Goal: Task Accomplishment & Management: Manage account settings

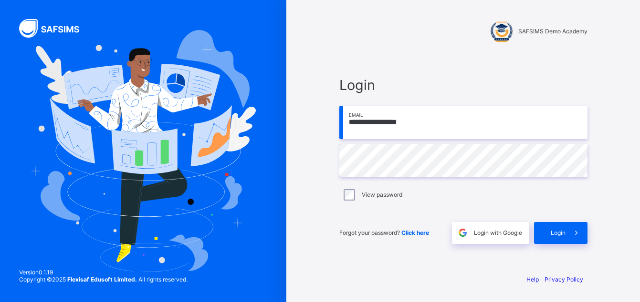
click at [550, 232] on div "Login" at bounding box center [560, 233] width 53 height 22
click at [559, 230] on span "Login" at bounding box center [558, 232] width 15 height 7
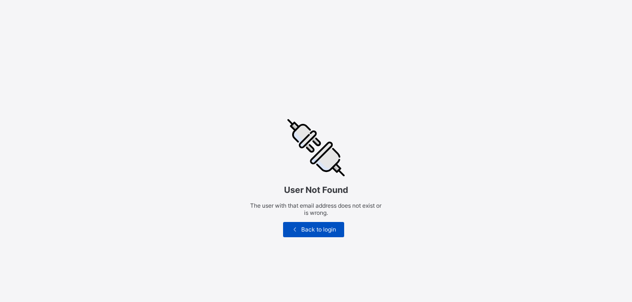
click at [321, 230] on span "Back to login" at bounding box center [318, 229] width 37 height 7
